Goal: Task Accomplishment & Management: Use online tool/utility

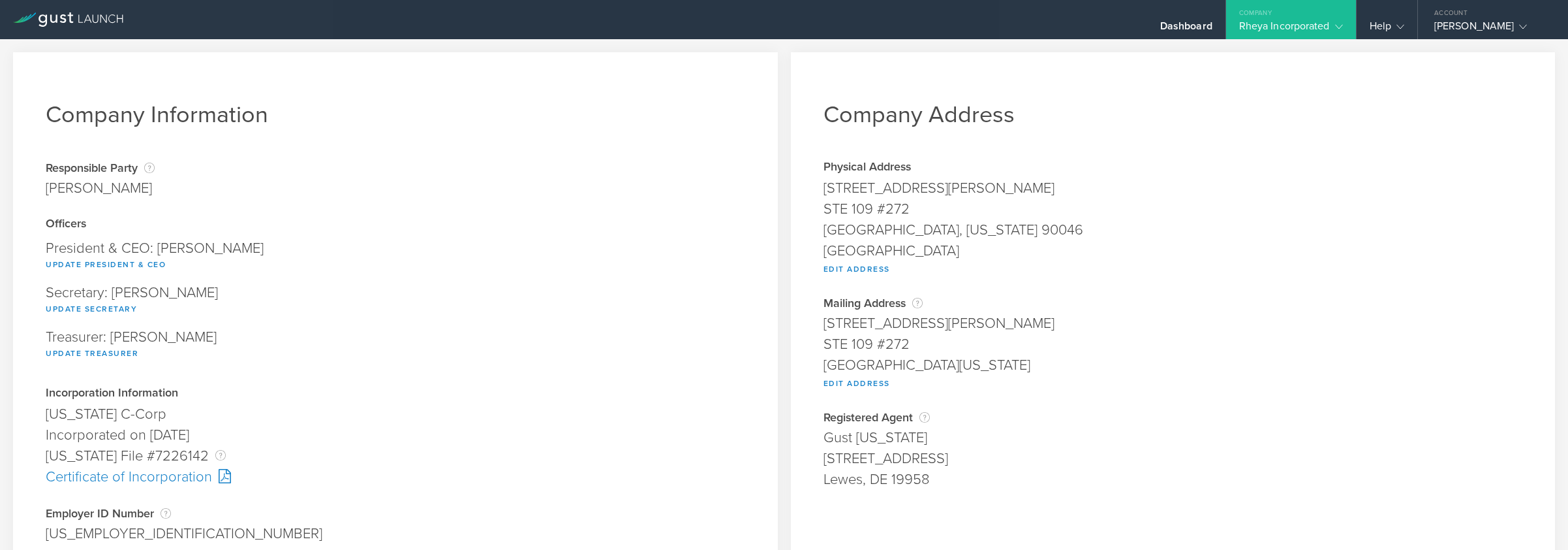
click at [1291, 26] on div "Rheya Incorporated" at bounding box center [1292, 28] width 104 height 19
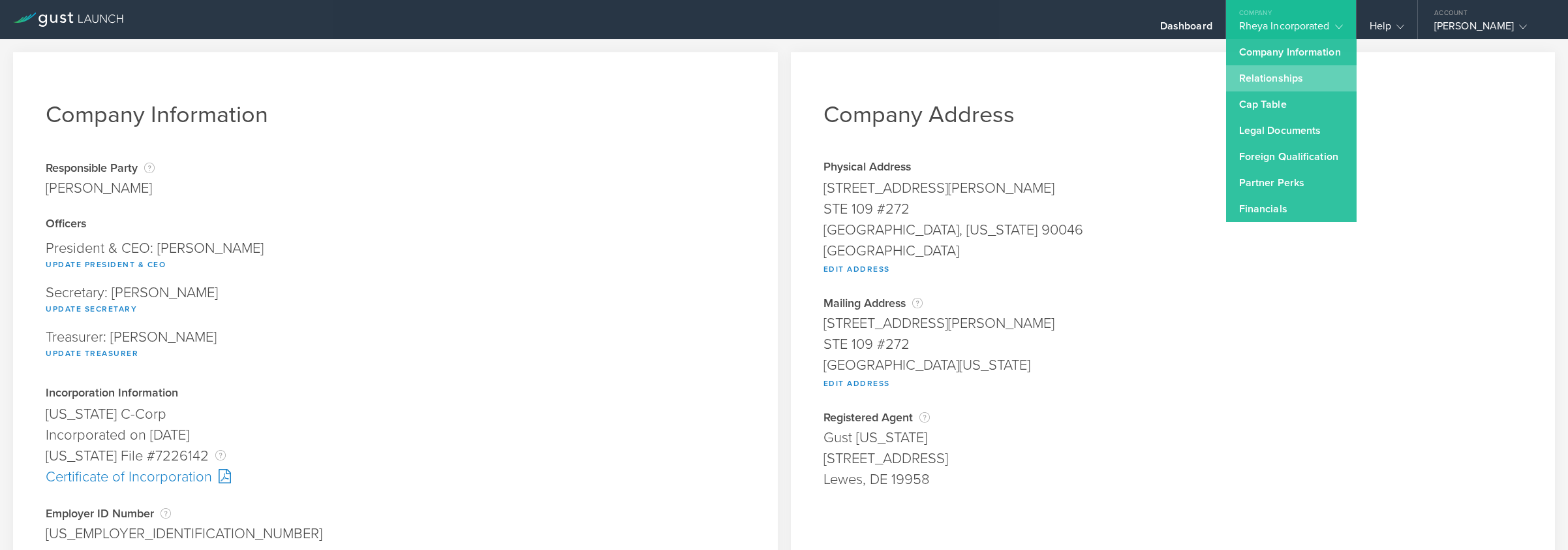
click at [1249, 84] on link "Relationships" at bounding box center [1291, 78] width 130 height 26
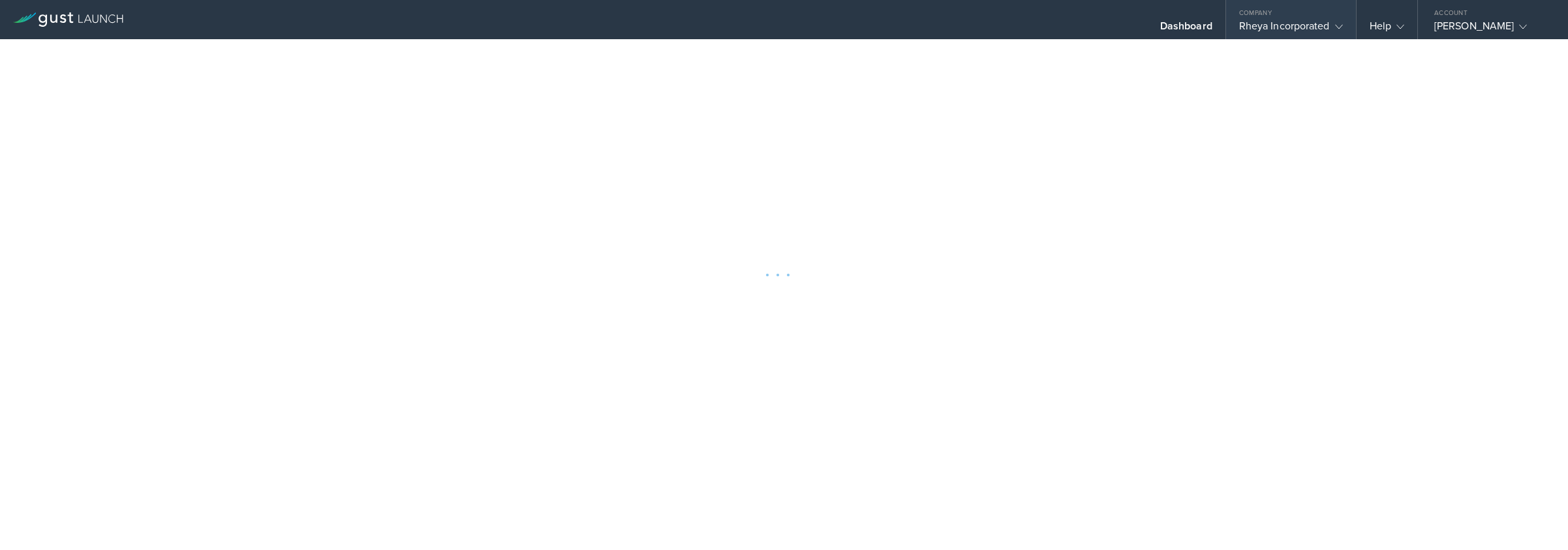
click at [1280, 23] on div "Rheya Incorporated" at bounding box center [1292, 28] width 104 height 19
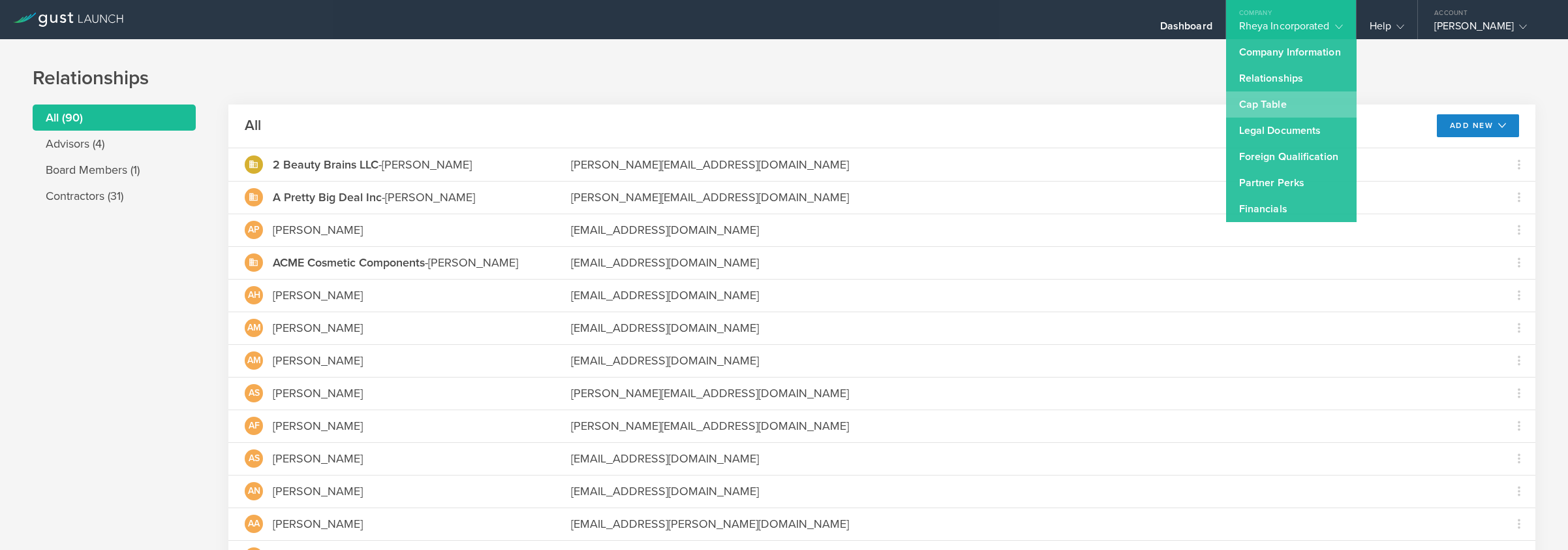
click at [1255, 101] on link "Cap Table" at bounding box center [1291, 104] width 130 height 26
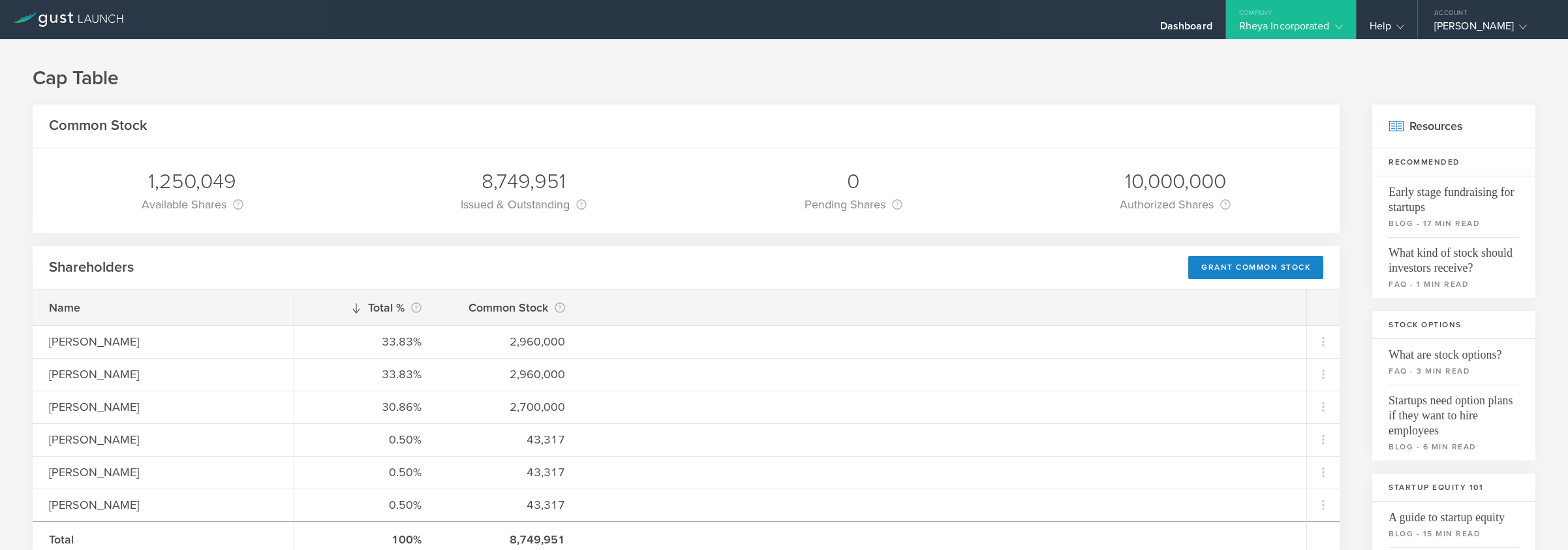
click at [68, 27] on div at bounding box center [68, 19] width 137 height 39
click at [67, 24] on icon at bounding box center [67, 20] width 110 height 15
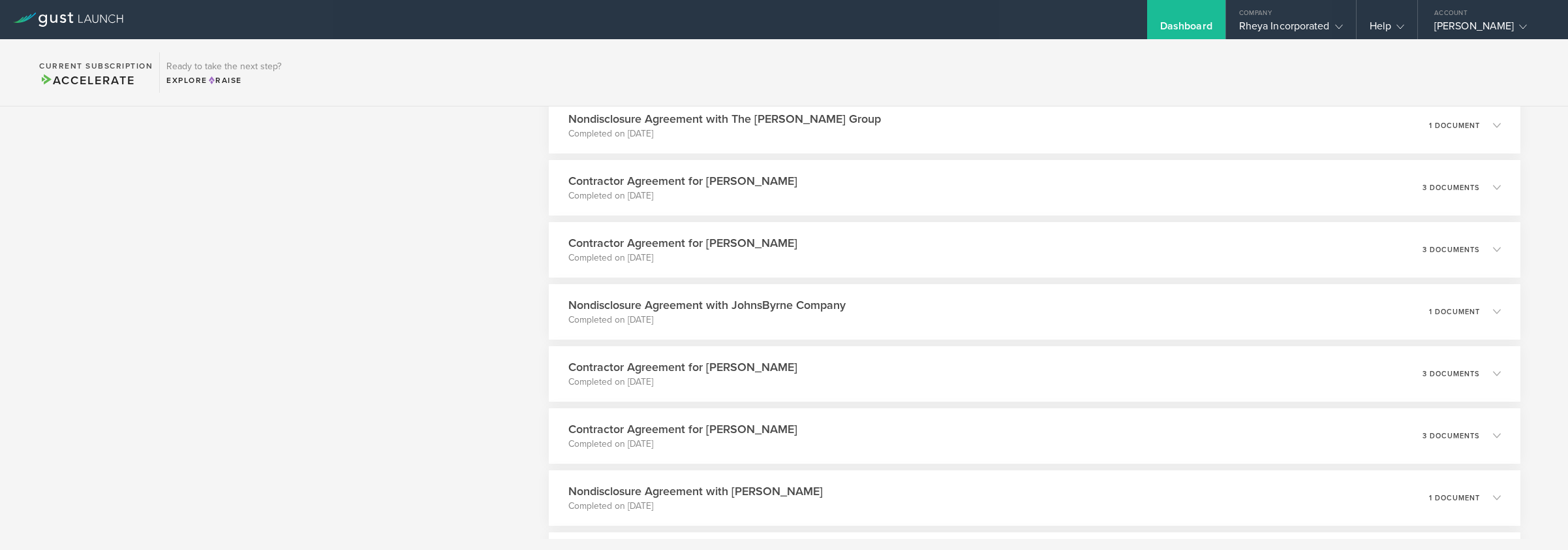
scroll to position [2508, 0]
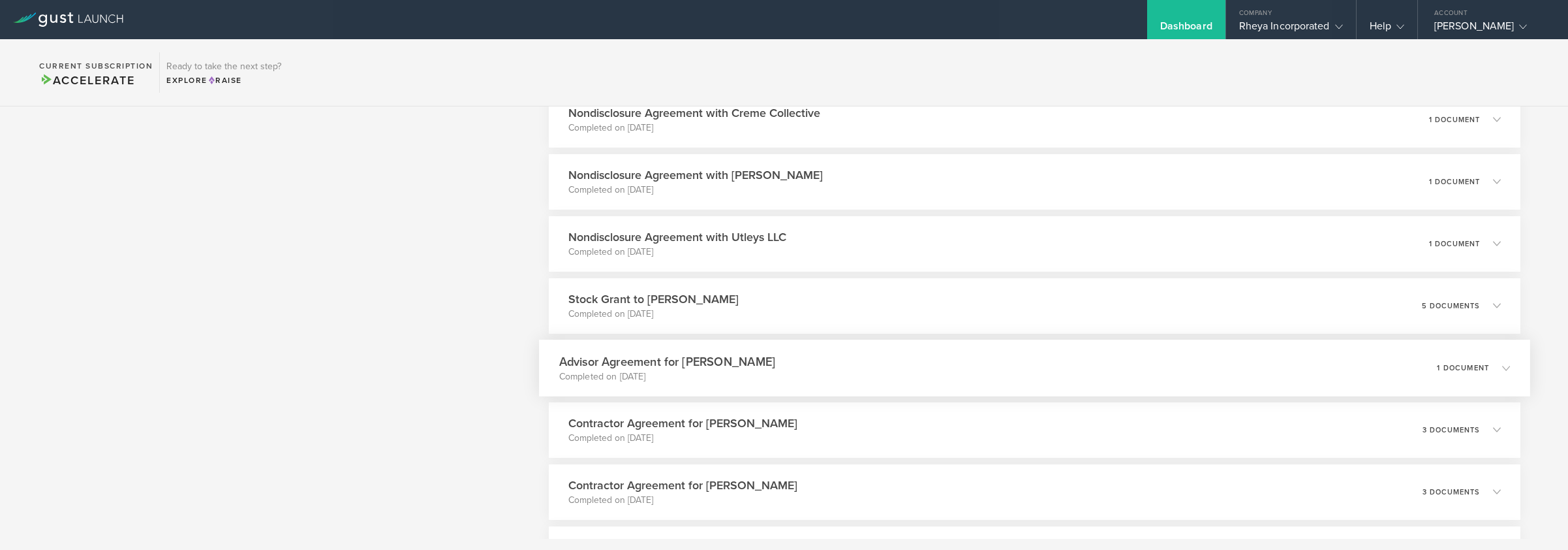
click at [777, 364] on div "Advisor Agreement for Carolyn Dushek Completed on Jun 8, 2024 1 document" at bounding box center [1034, 368] width 991 height 57
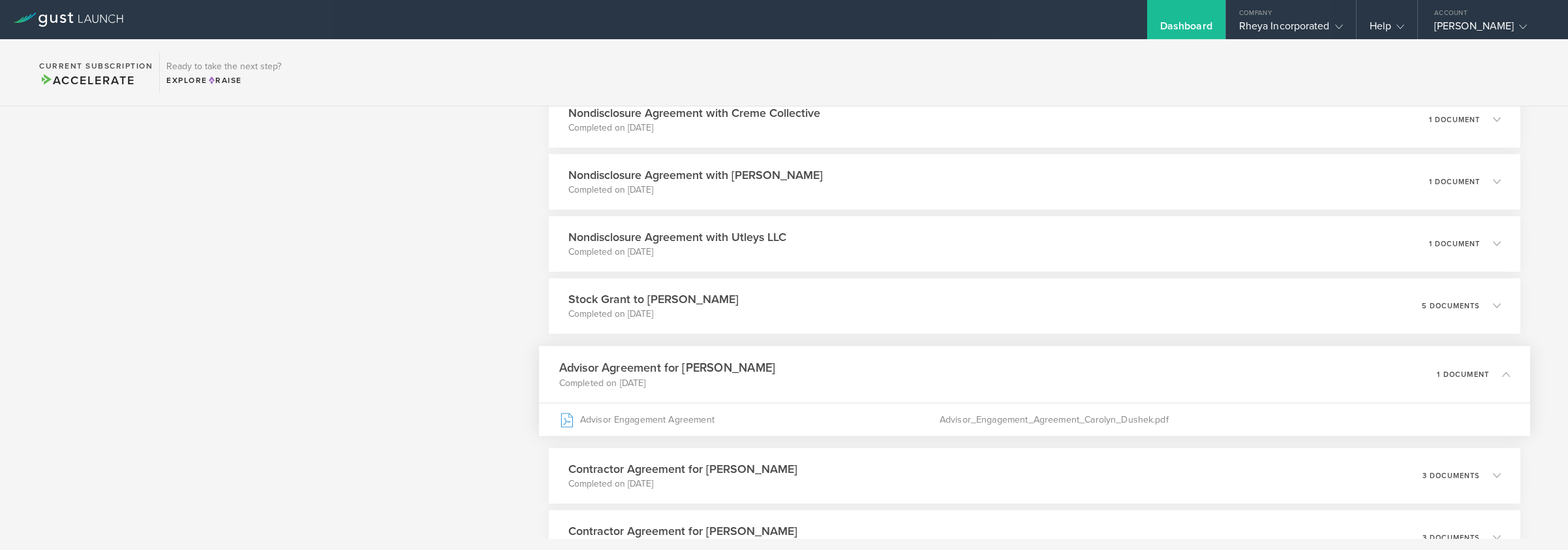
scroll to position [2972, 0]
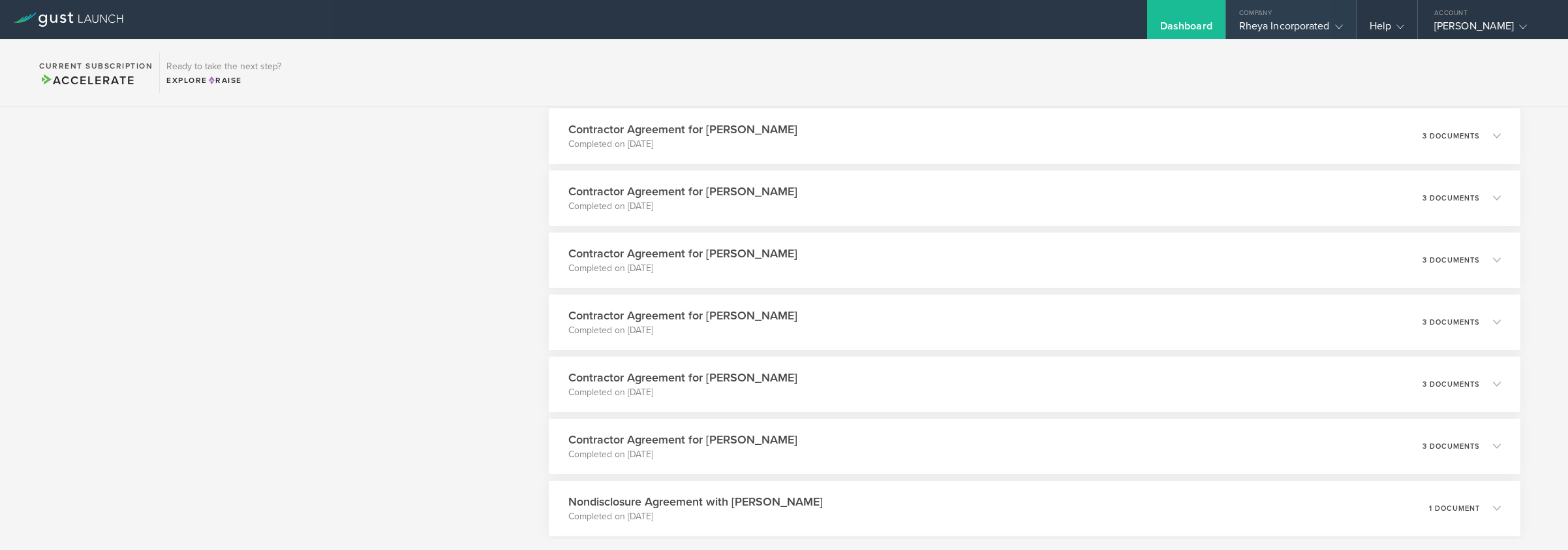
click at [1297, 11] on div "Company" at bounding box center [1291, 9] width 129 height 19
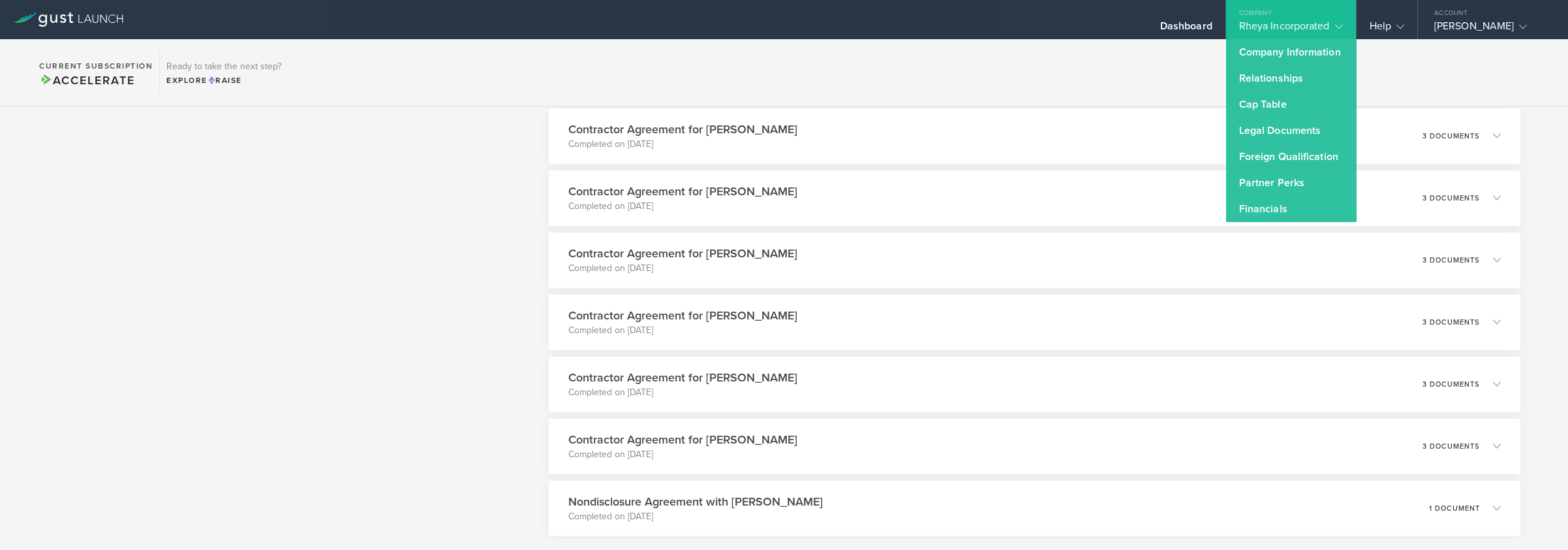
drag, startPoint x: 1261, startPoint y: 52, endPoint x: 1293, endPoint y: 48, distance: 32.2
click at [1261, 51] on link "Company Information" at bounding box center [1291, 52] width 130 height 26
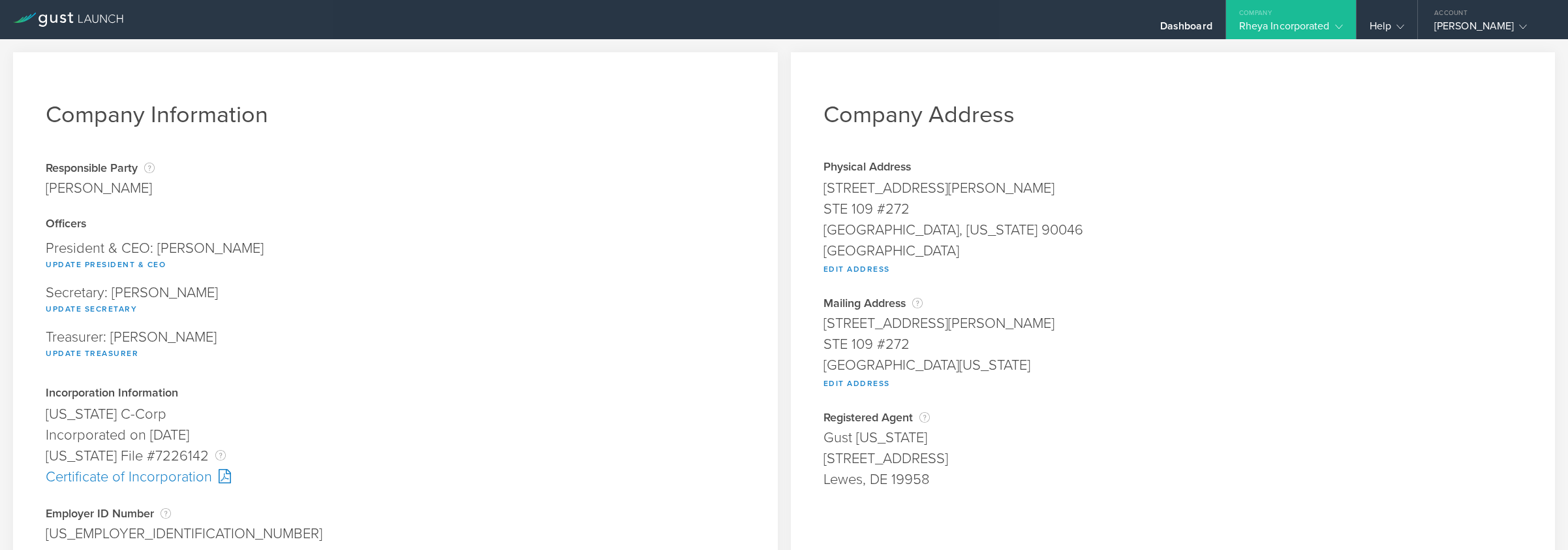
click at [1245, 24] on div "Rheya Incorporated" at bounding box center [1292, 28] width 104 height 19
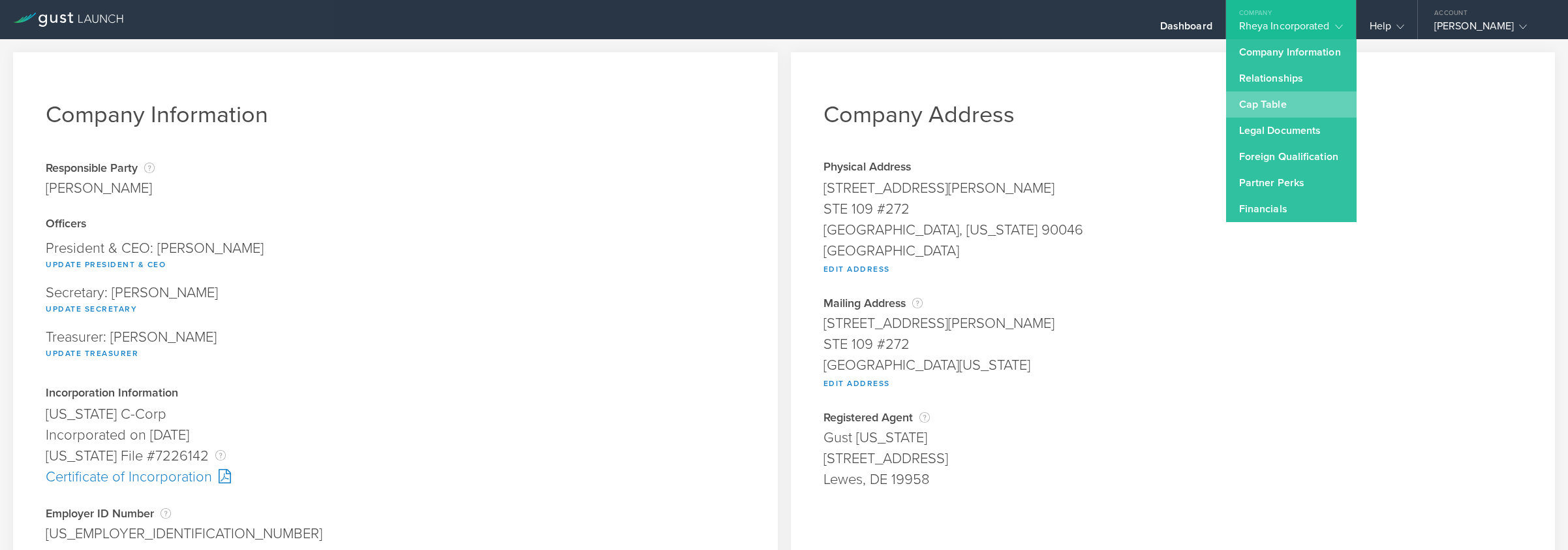
click at [1263, 101] on link "Cap Table" at bounding box center [1291, 104] width 130 height 26
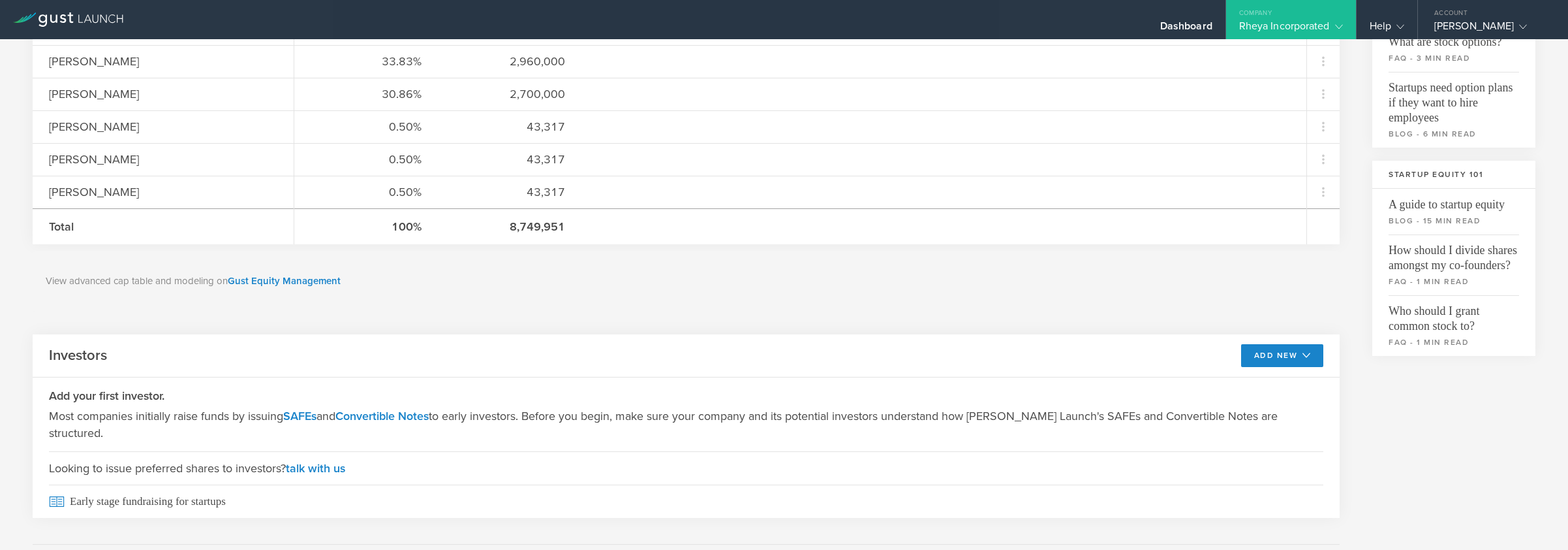
scroll to position [296, 0]
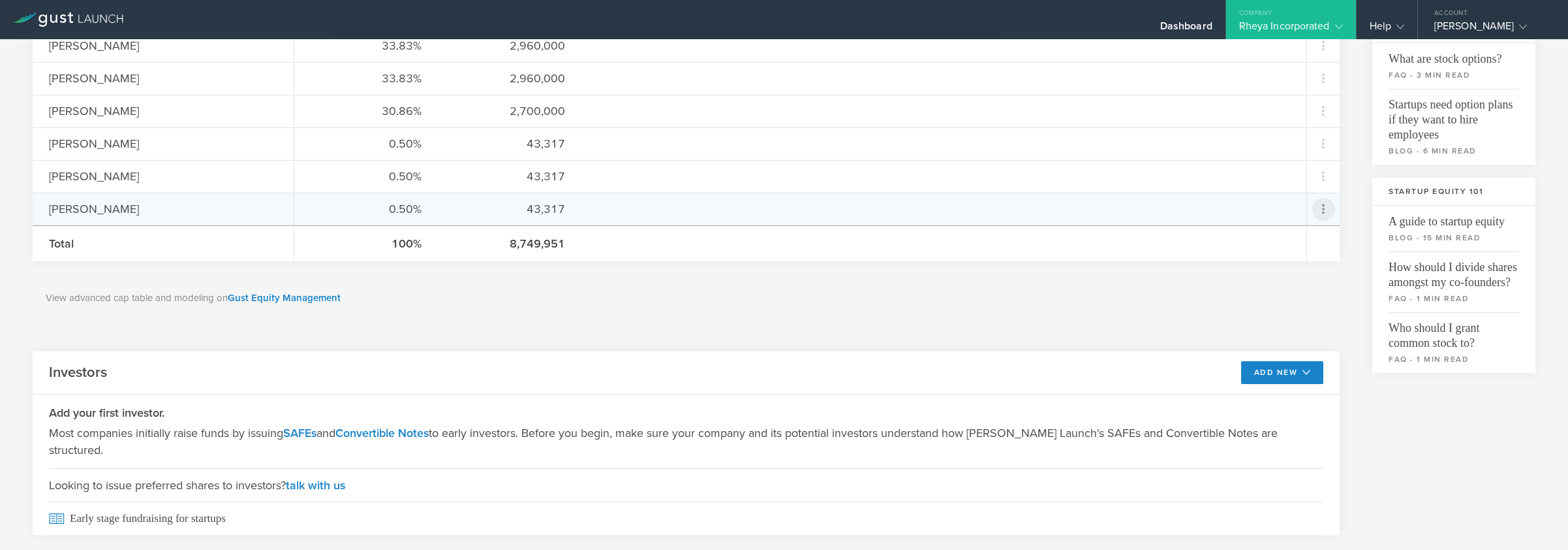
click at [1319, 206] on icon at bounding box center [1323, 208] width 15 height 16
click at [1296, 273] on div "Repurchase stock" at bounding box center [1273, 268] width 99 height 15
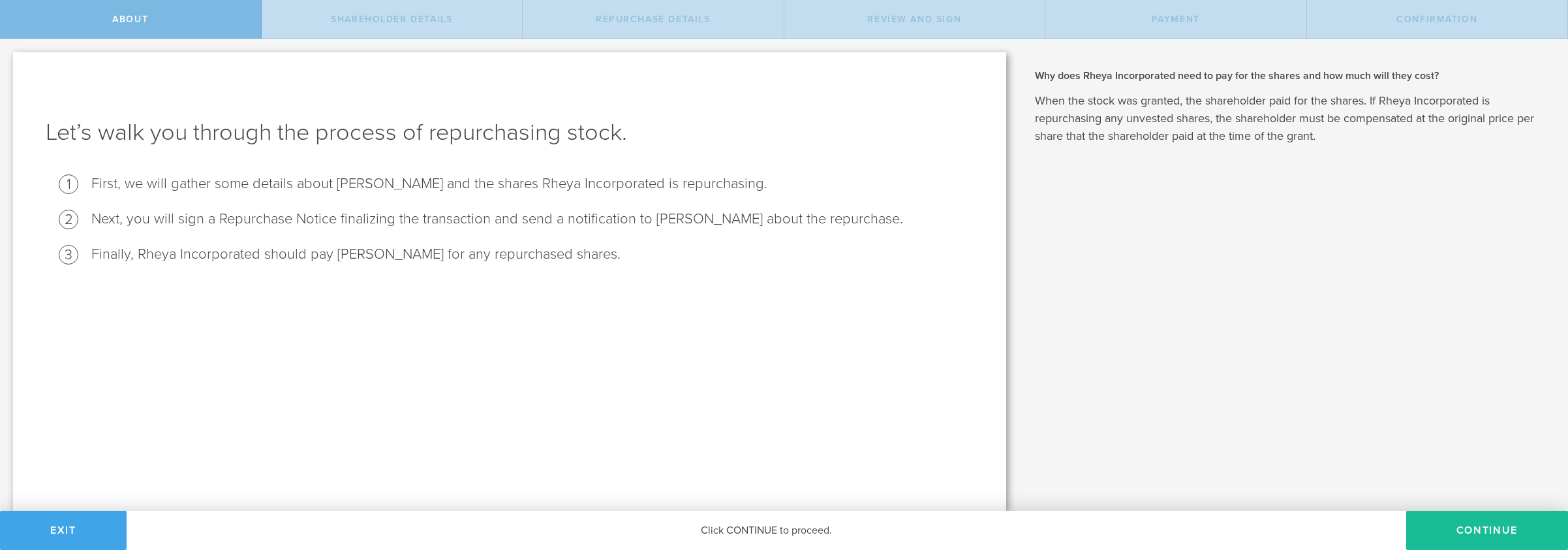
click at [116, 521] on button "Exit" at bounding box center [63, 530] width 127 height 39
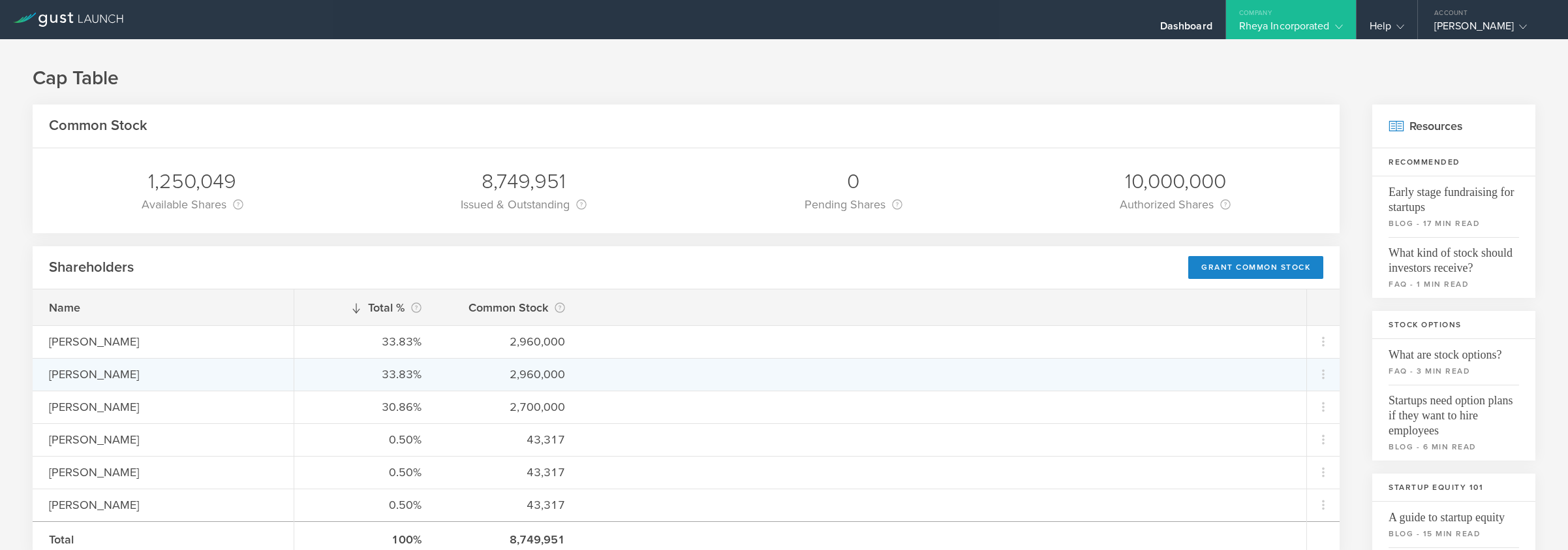
scroll to position [8, 0]
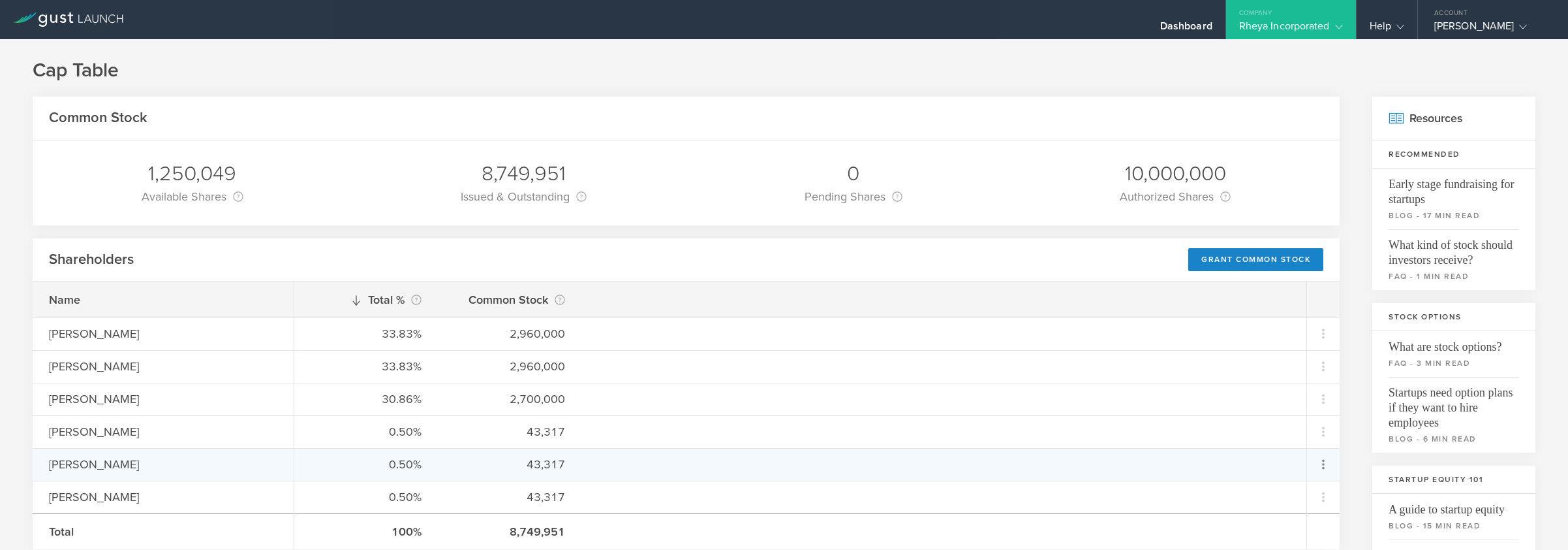
click at [1307, 459] on md-menu "Grant Common Stock Repurchase stock due to termination" at bounding box center [1324, 464] width 33 height 31
click at [1315, 459] on icon at bounding box center [1323, 463] width 15 height 16
click at [1264, 514] on div "Repurchase stock" at bounding box center [1273, 514] width 99 height 15
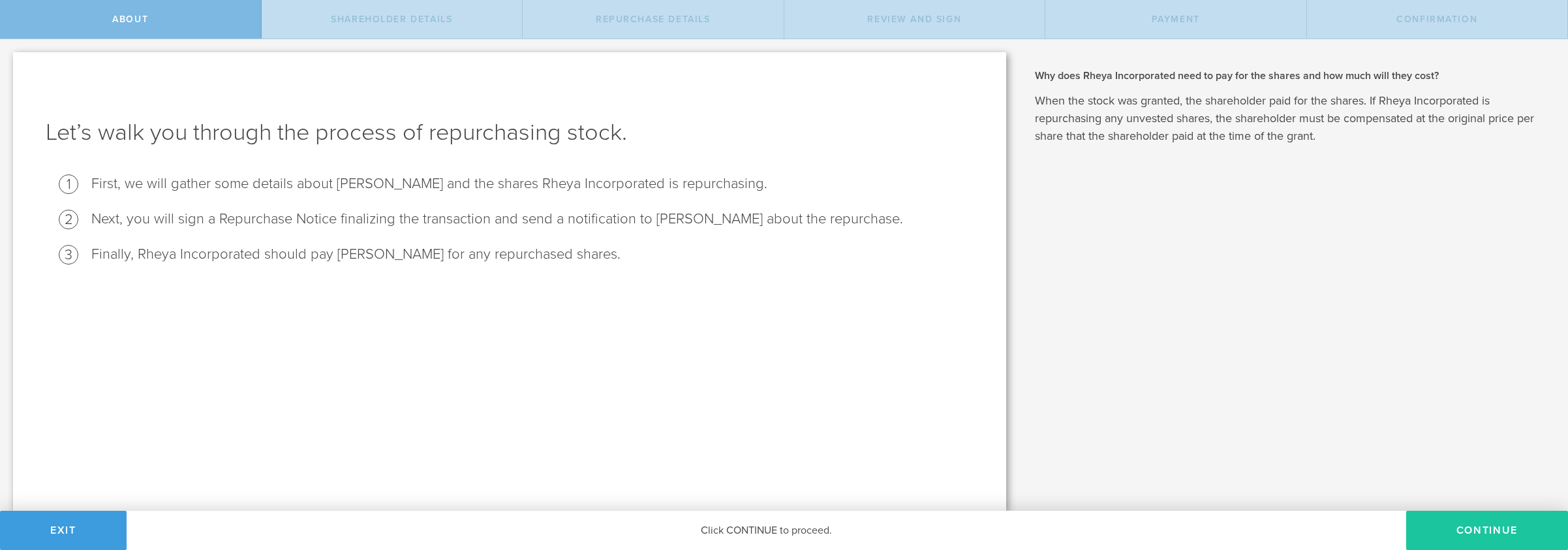
click at [1450, 525] on button "Continue" at bounding box center [1488, 530] width 162 height 39
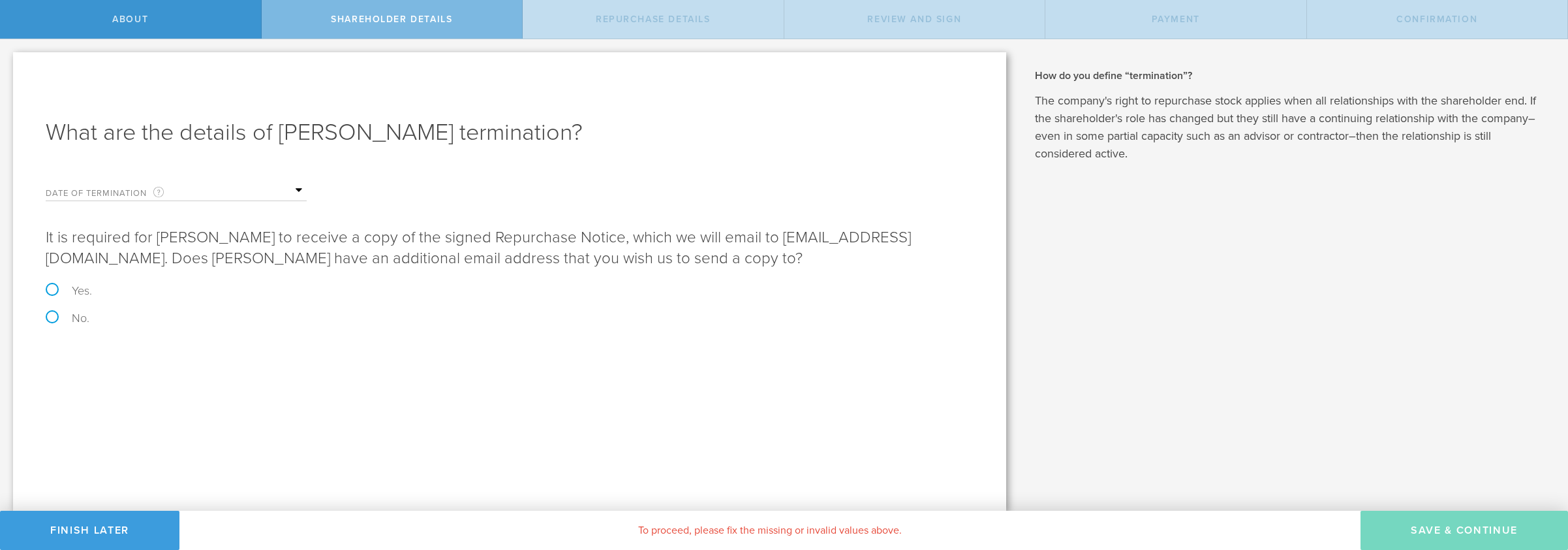
click at [50, 317] on label "No." at bounding box center [510, 317] width 928 height 12
click at [8, 67] on input "No." at bounding box center [4, 53] width 8 height 27
radio input "true"
click at [298, 199] on input "text" at bounding box center [241, 190] width 130 height 19
click at [255, 254] on span "4" at bounding box center [258, 247] width 24 height 23
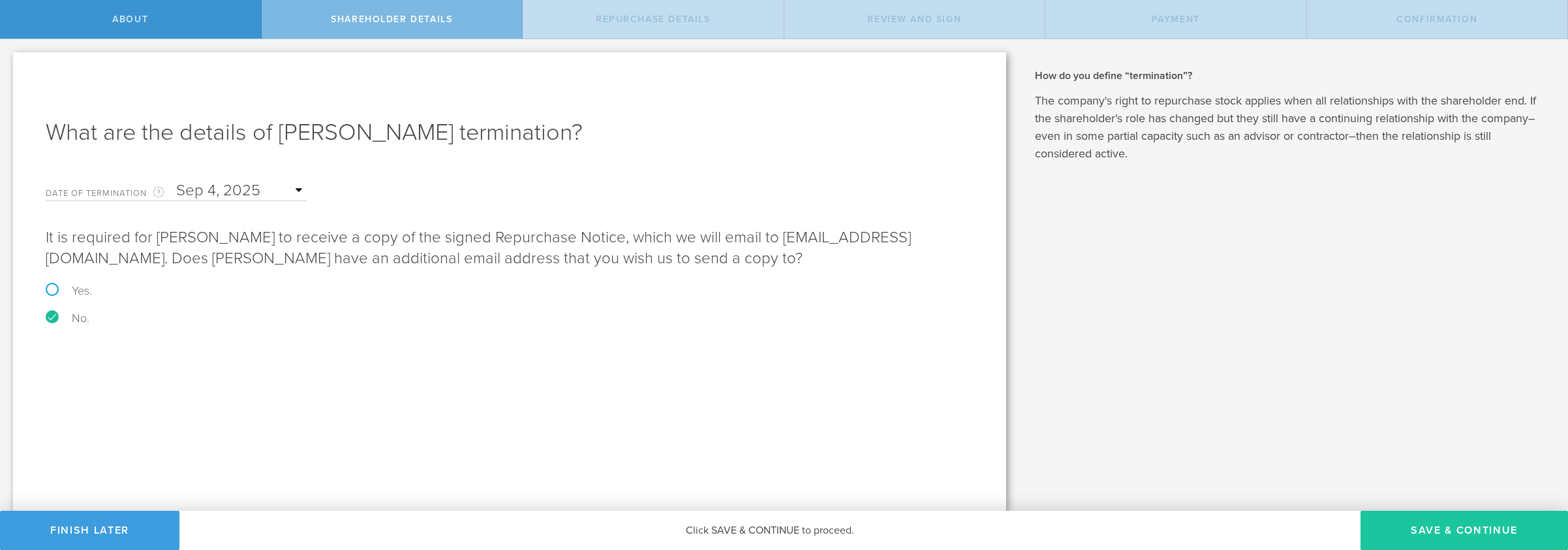
click at [1414, 517] on button "Save & Continue" at bounding box center [1465, 530] width 208 height 39
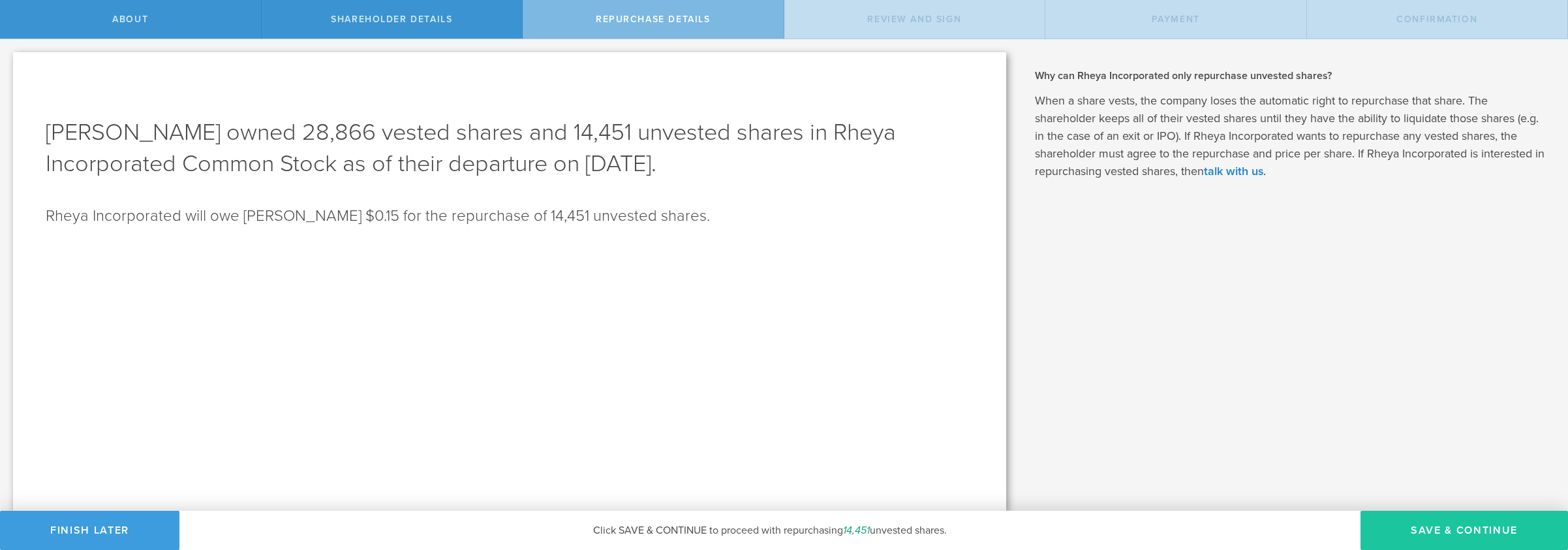
click at [1497, 539] on button "Save & Continue" at bounding box center [1465, 530] width 208 height 39
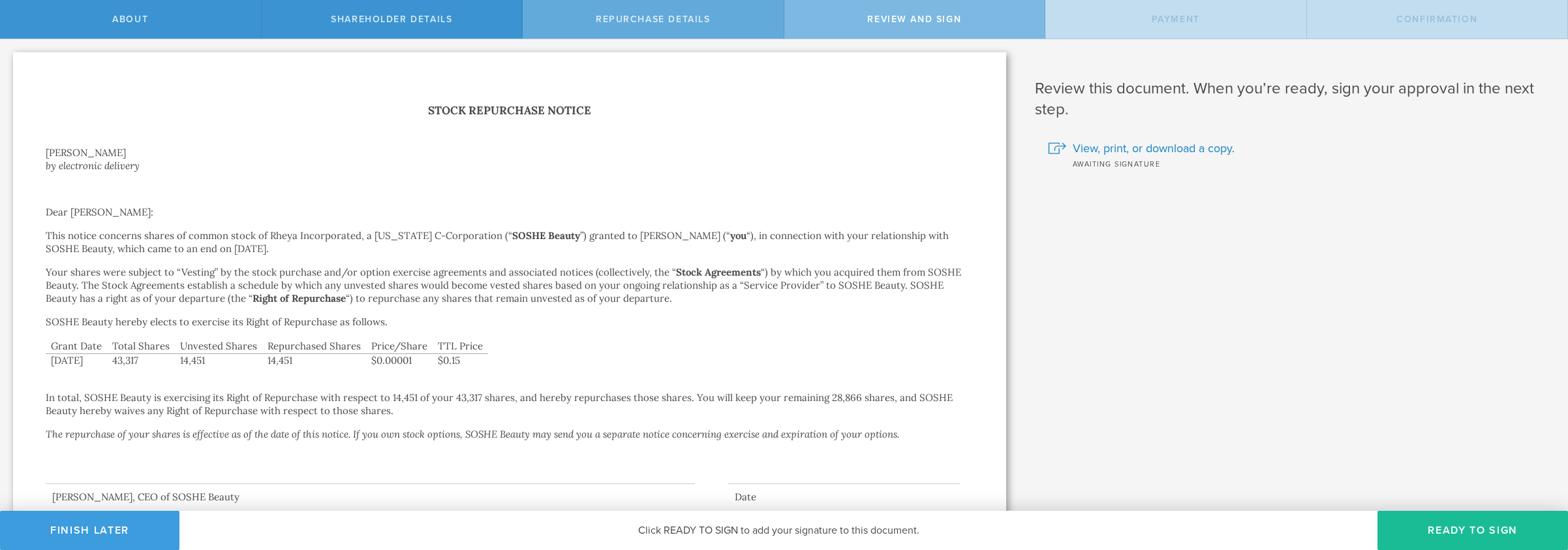
click at [679, 33] on div "Repurchase Details" at bounding box center [653, 19] width 262 height 38
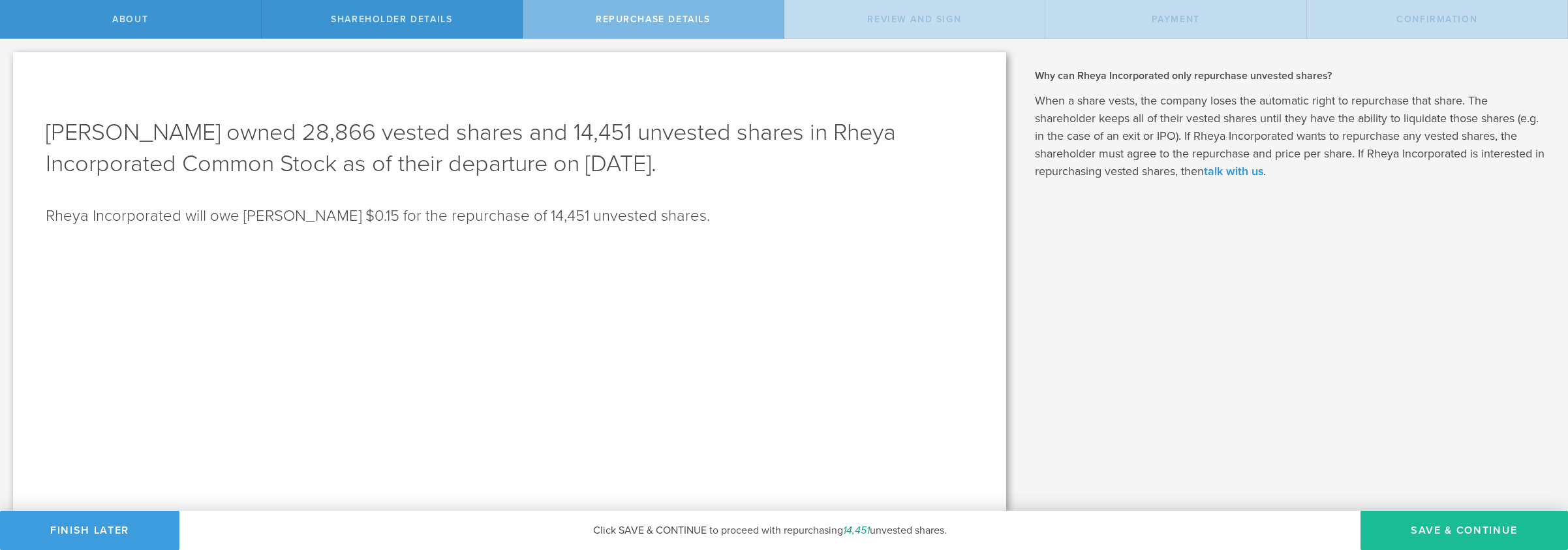
click at [1245, 171] on link "talk with us" at bounding box center [1233, 171] width 59 height 15
